Goal: Information Seeking & Learning: Learn about a topic

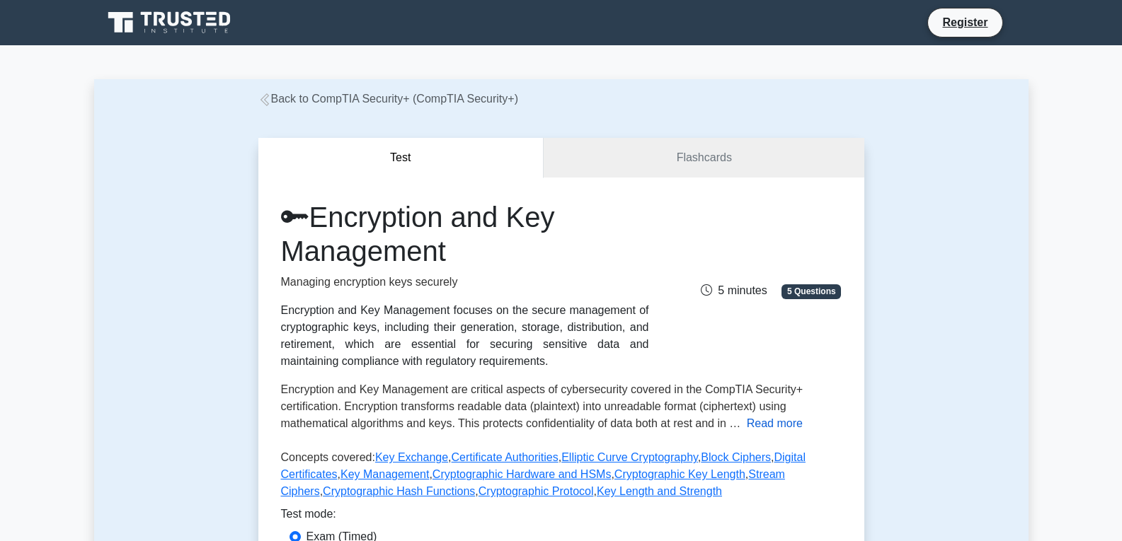
click at [773, 427] on button "Read more" at bounding box center [775, 423] width 56 height 17
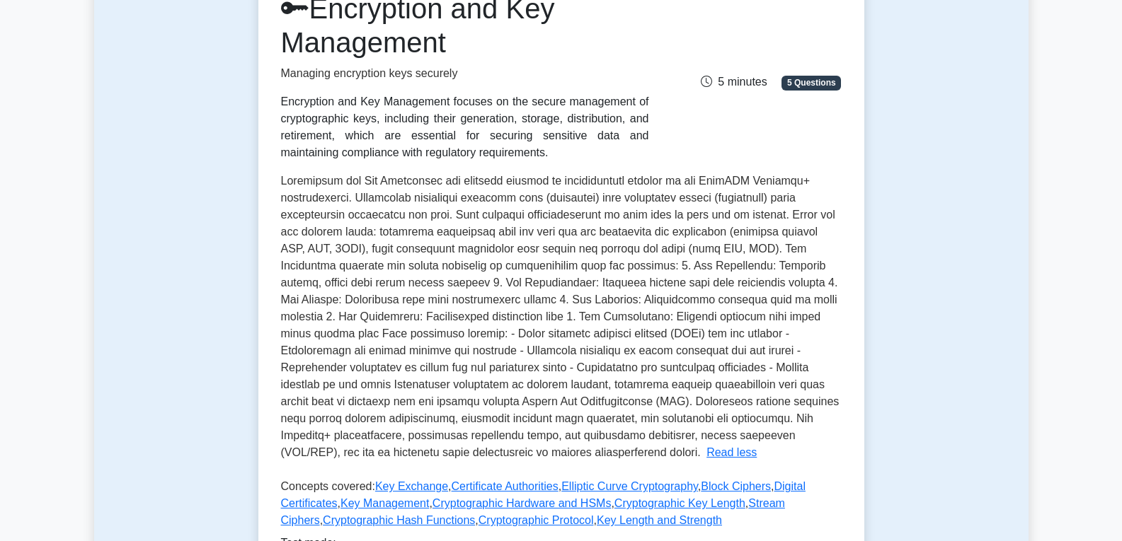
scroll to position [283, 0]
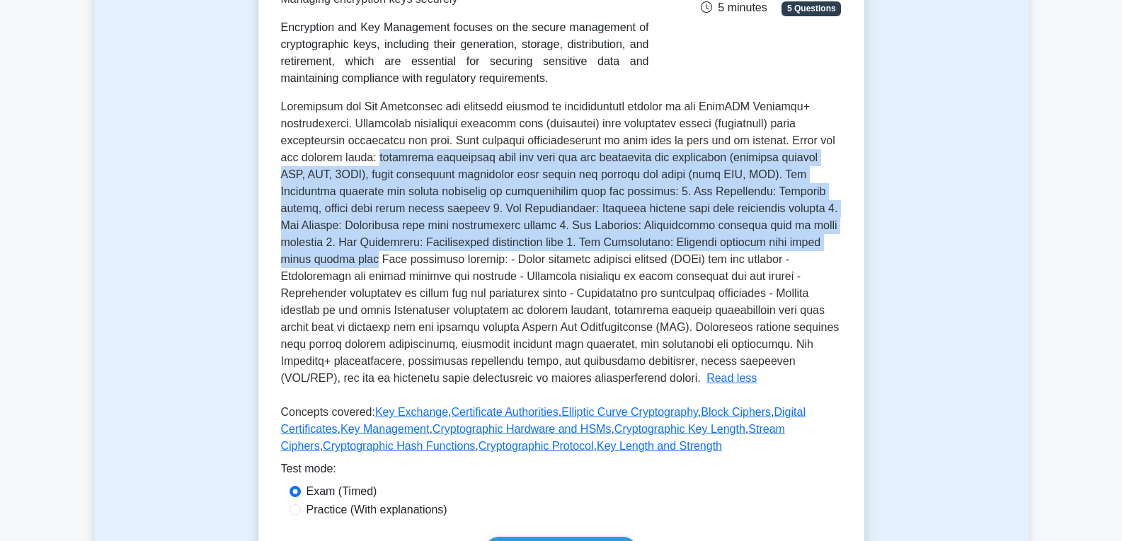
drag, startPoint x: 354, startPoint y: 159, endPoint x: 816, endPoint y: 250, distance: 470.9
click at [816, 250] on span at bounding box center [560, 242] width 558 height 284
copy span "symmetric encryption uses the same key for encryption and decryption (examples …"
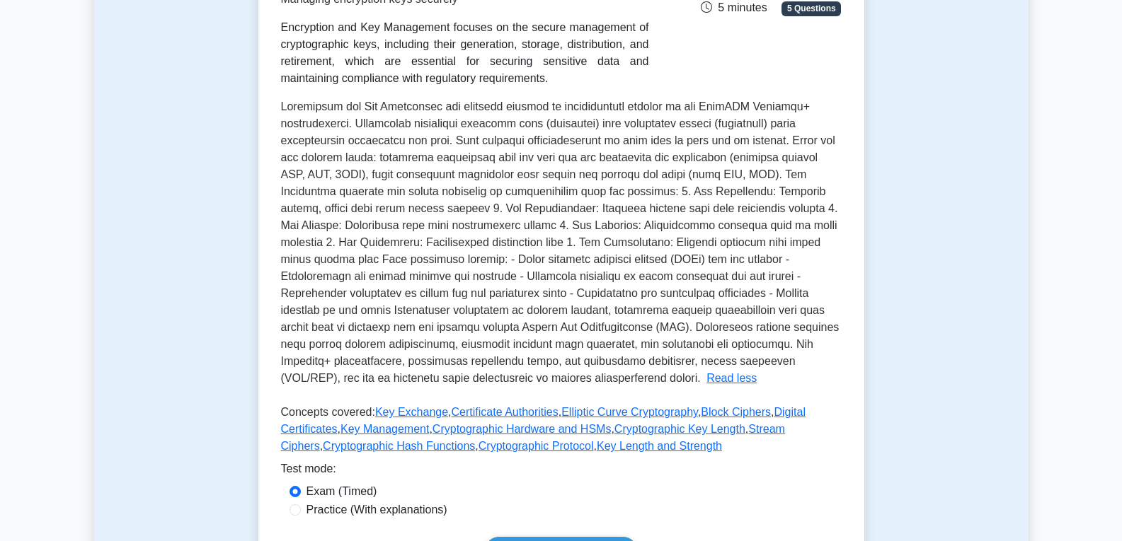
click at [669, 306] on span at bounding box center [560, 242] width 558 height 284
click at [742, 268] on div "Encryption and Key Management are critical aspects of cybersecurity covered in …" at bounding box center [561, 242] width 560 height 289
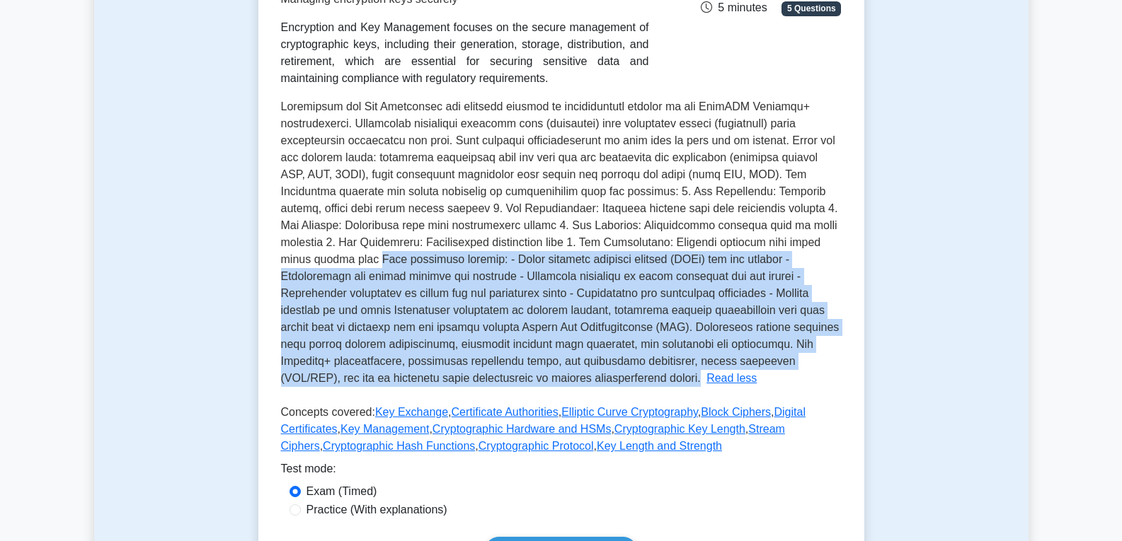
drag, startPoint x: 817, startPoint y: 248, endPoint x: 507, endPoint y: 367, distance: 332.6
click at [503, 380] on span at bounding box center [560, 242] width 558 height 284
copy span "Best practices include: - Using hardware security modules (HSMs) for key storag…"
